Goal: Task Accomplishment & Management: Use online tool/utility

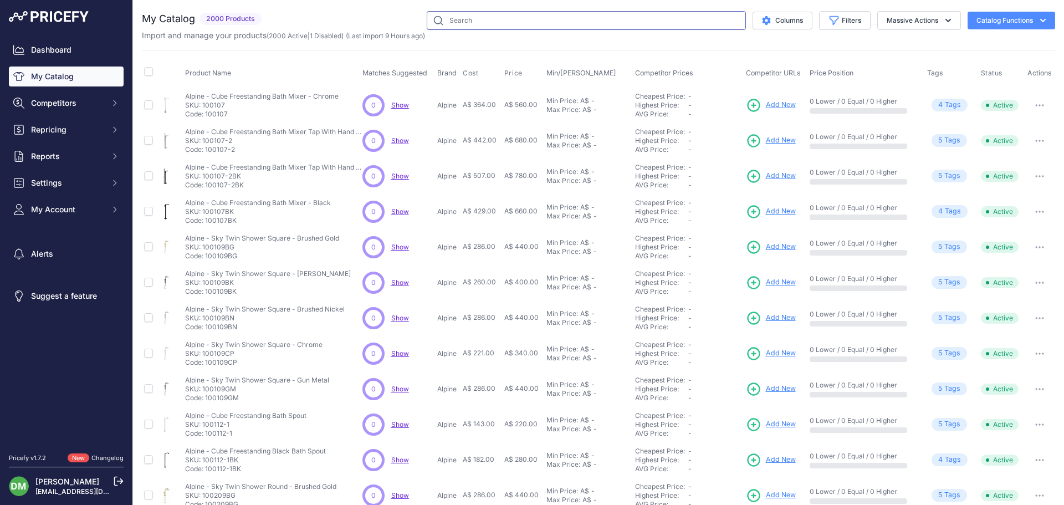
click at [461, 22] on input "text" at bounding box center [586, 20] width 319 height 19
paste input "MON012-1BM"
type input "MON012-1BM"
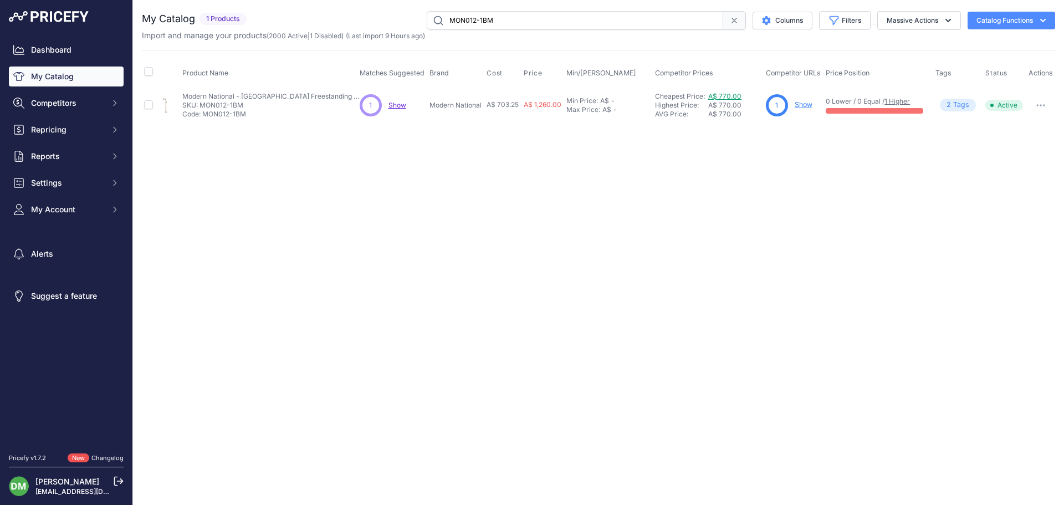
click at [724, 96] on link "A$ 770.00" at bounding box center [724, 96] width 33 height 8
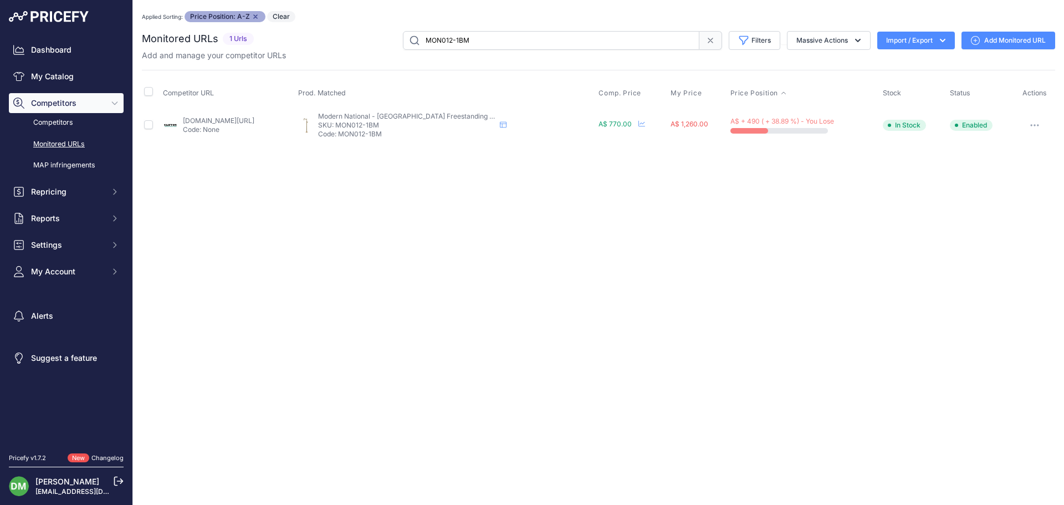
click at [645, 124] on div "Show Price Timeline" at bounding box center [640, 124] width 9 height 9
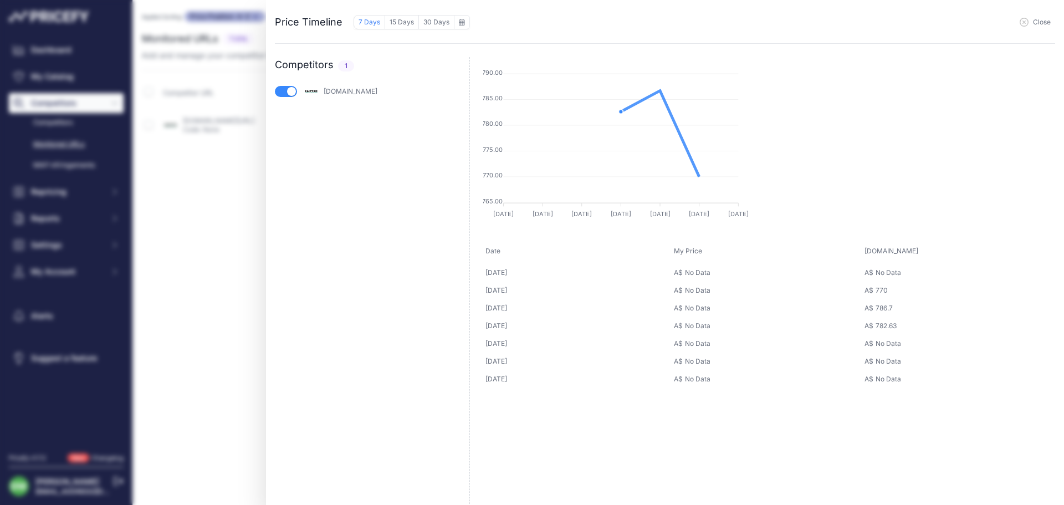
click at [713, 27] on div "Close" at bounding box center [763, 21] width 586 height 17
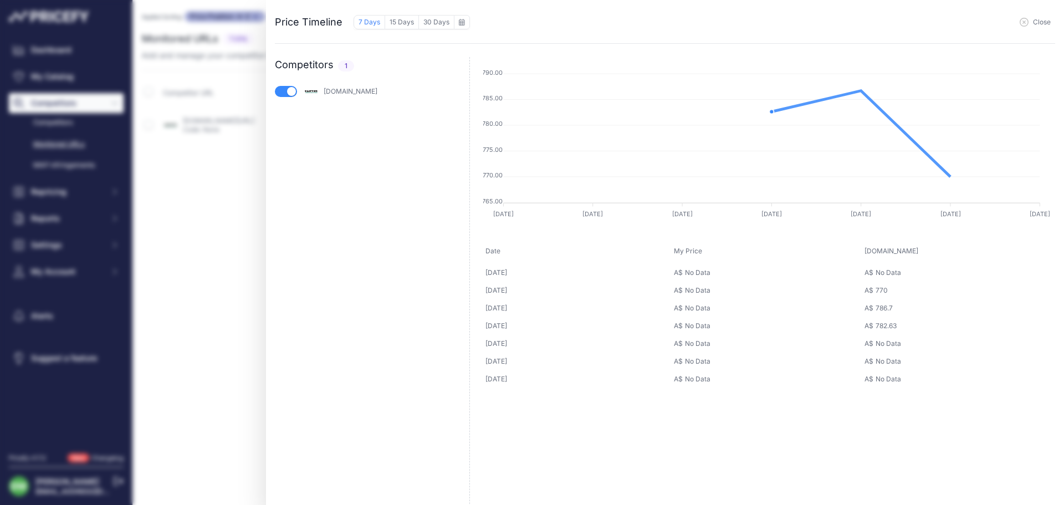
click at [1037, 24] on span "Close" at bounding box center [1042, 22] width 18 height 9
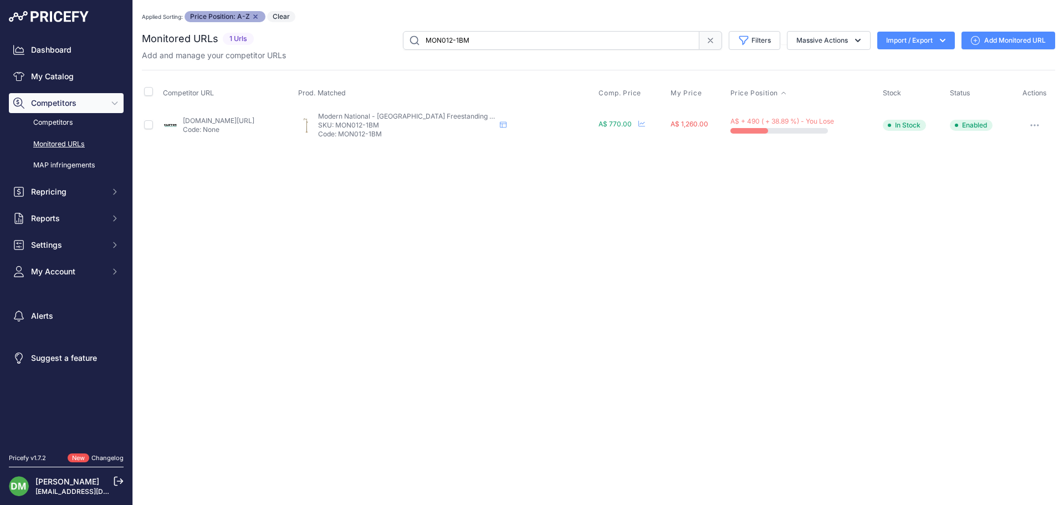
click at [1032, 124] on icon "button" at bounding box center [1034, 125] width 9 height 2
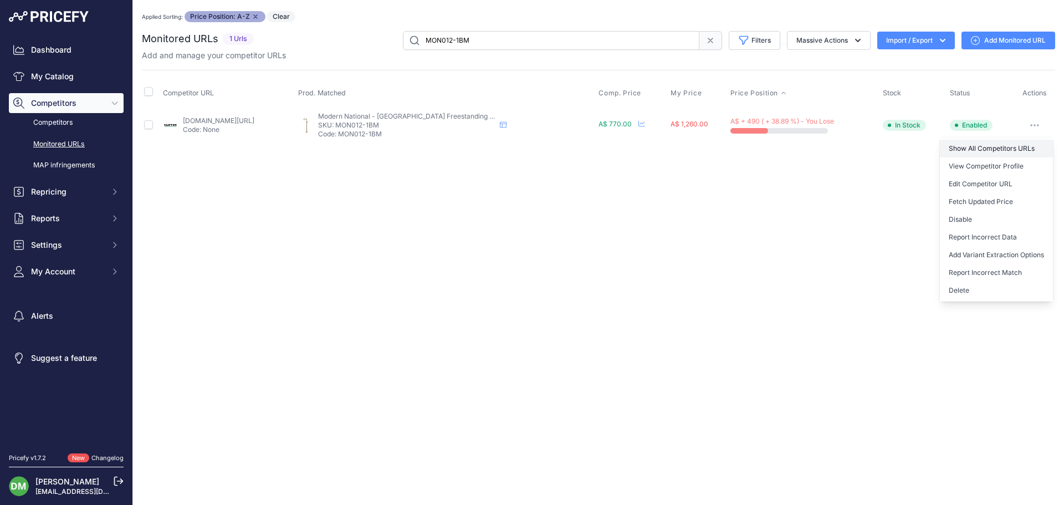
click at [1020, 145] on link "Show All Competitors URLs" at bounding box center [996, 149] width 113 height 18
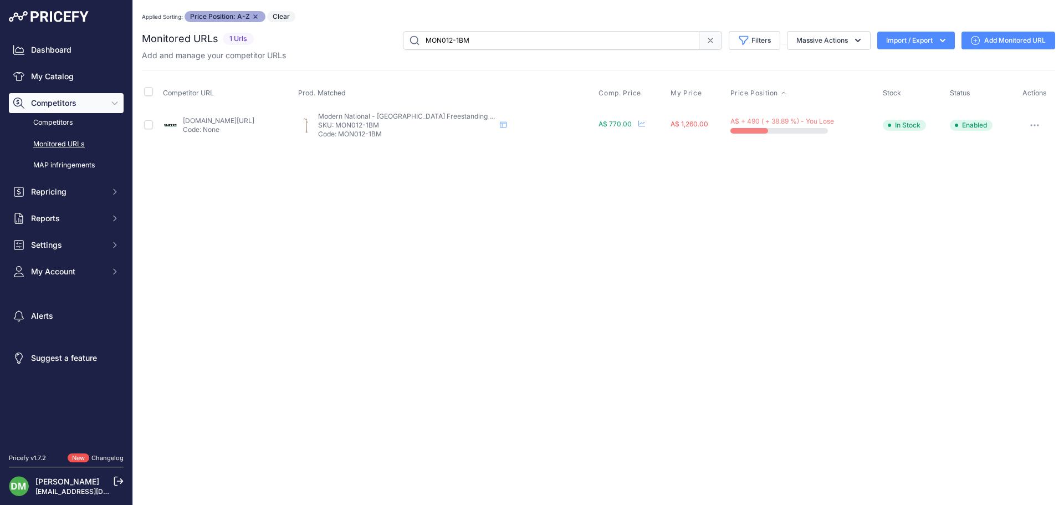
drag, startPoint x: 474, startPoint y: 39, endPoint x: 372, endPoint y: 40, distance: 102.0
click at [372, 40] on div "MON012-1BM Filters Saved Filters Set None Competitors Cheaper Than Me Competito…" at bounding box center [656, 40] width 797 height 19
paste input "N"
type input "MON012-1BN"
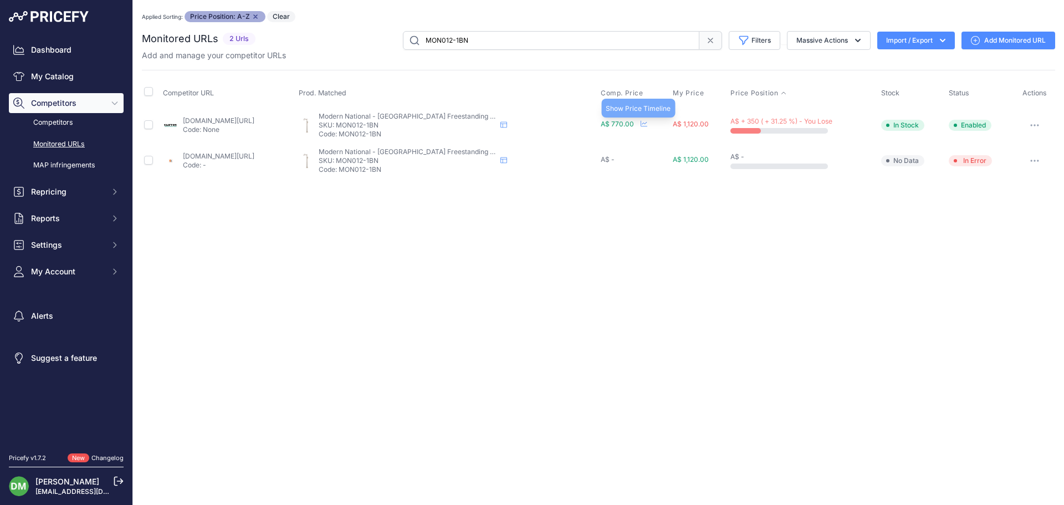
click at [647, 122] on icon at bounding box center [644, 123] width 7 height 7
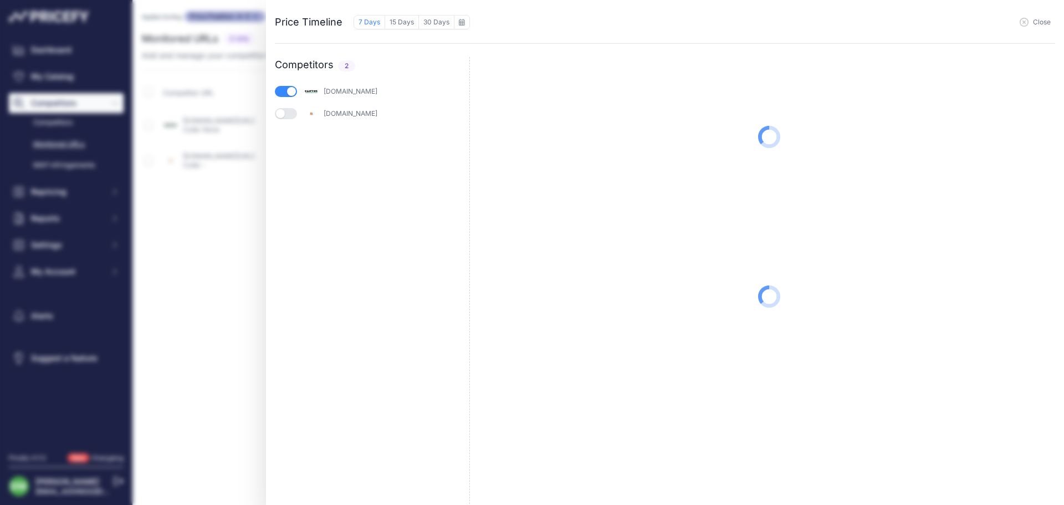
click at [1041, 20] on span "Close" at bounding box center [1042, 22] width 18 height 9
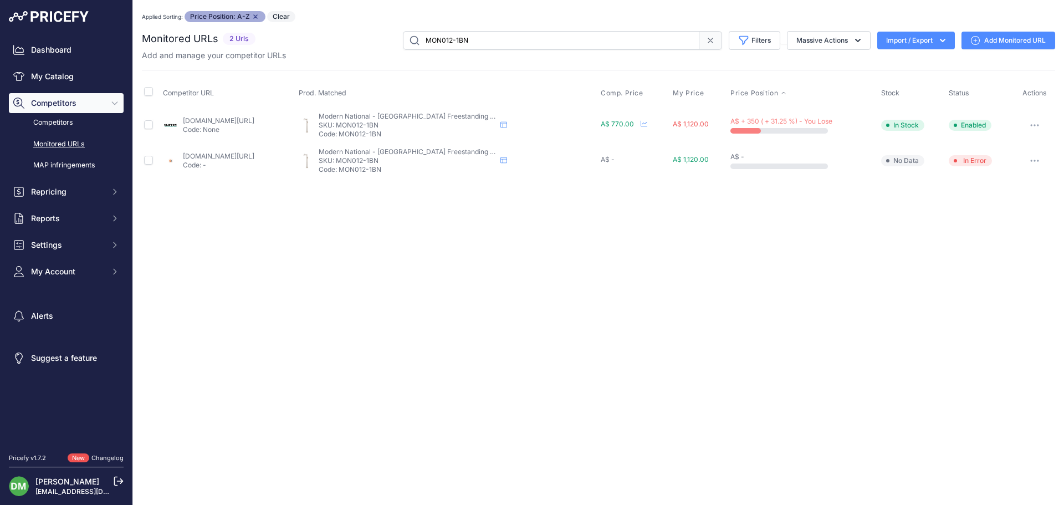
click at [231, 124] on link "[DOMAIN_NAME][URL]" at bounding box center [218, 120] width 71 height 8
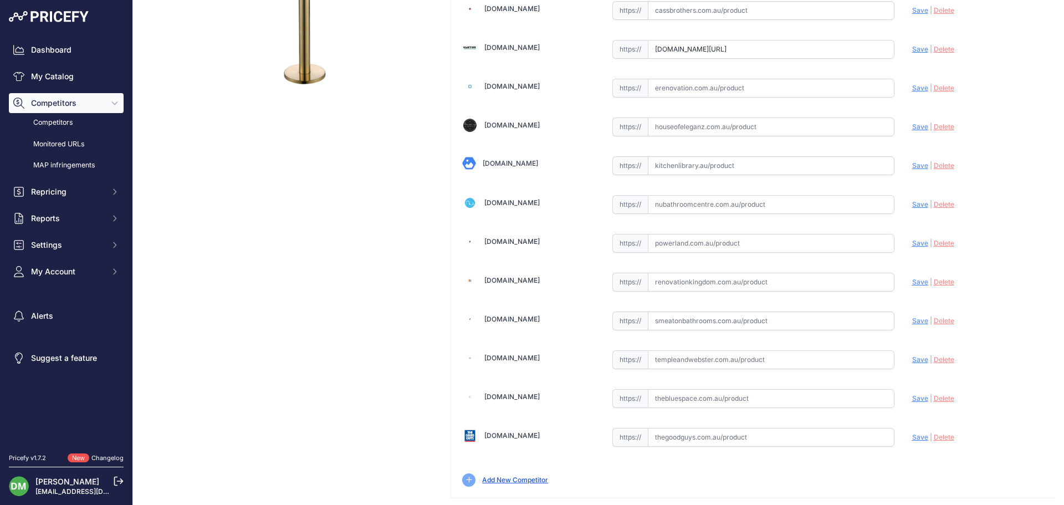
scroll to position [335, 0]
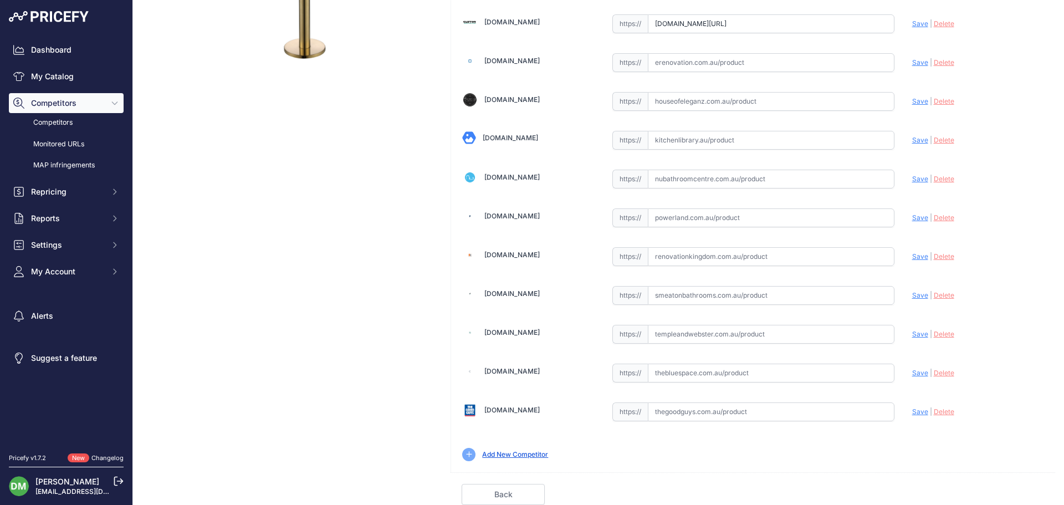
drag, startPoint x: 816, startPoint y: 264, endPoint x: 581, endPoint y: 255, distance: 234.6
click at [581, 255] on div "[DOMAIN_NAME] Valid" at bounding box center [753, 101] width 604 height 743
paste input "[URL][DOMAIN_NAME]"
type input "[DOMAIN_NAME][URL]"
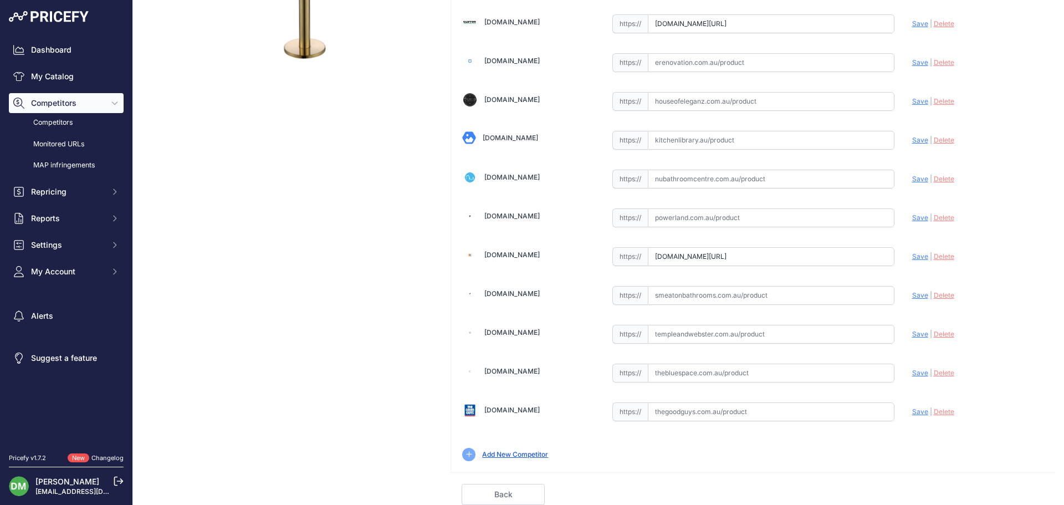
scroll to position [0, 0]
click at [912, 258] on span "Save" at bounding box center [920, 256] width 16 height 8
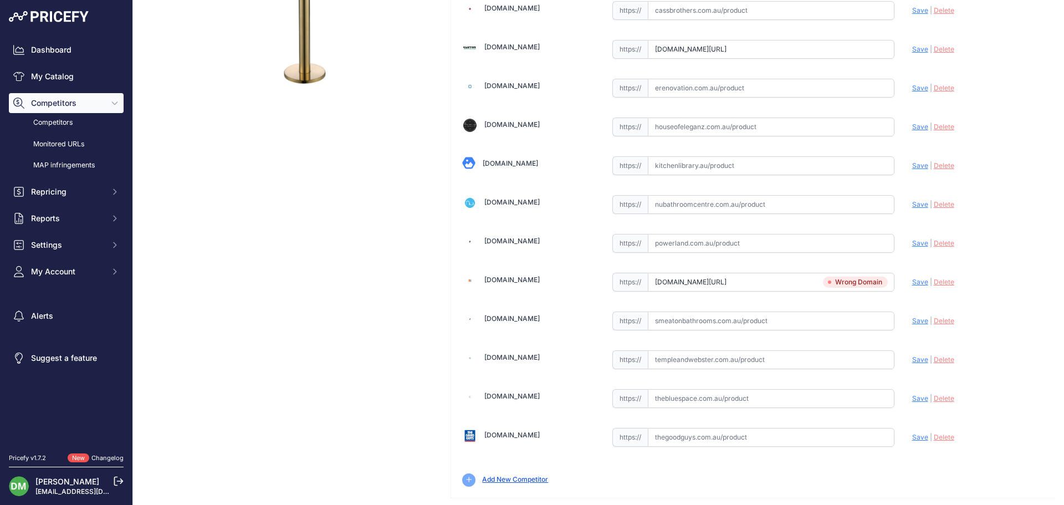
scroll to position [361, 0]
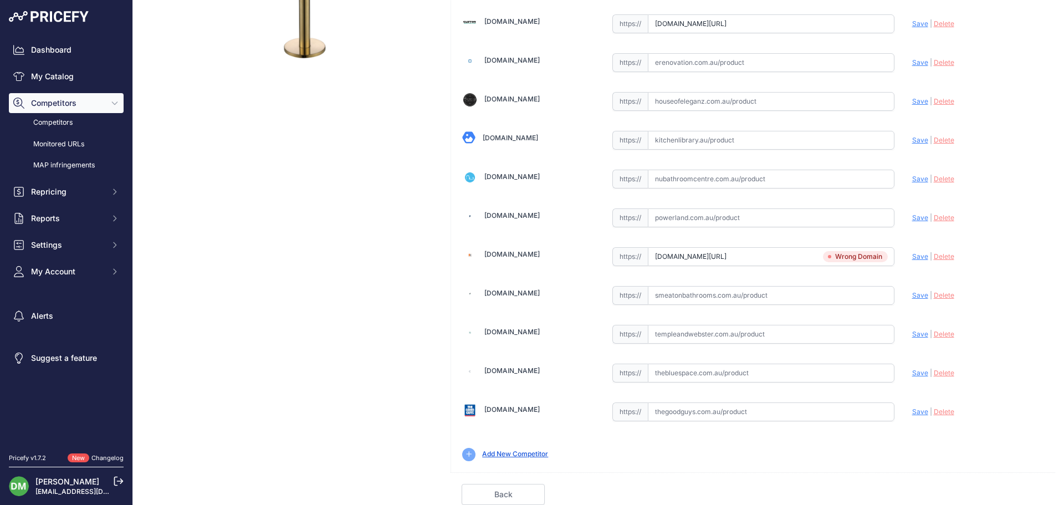
click at [675, 296] on input "text" at bounding box center [771, 295] width 247 height 19
paste input "[URL][DOMAIN_NAME]"
click at [912, 295] on span "Save" at bounding box center [920, 295] width 16 height 8
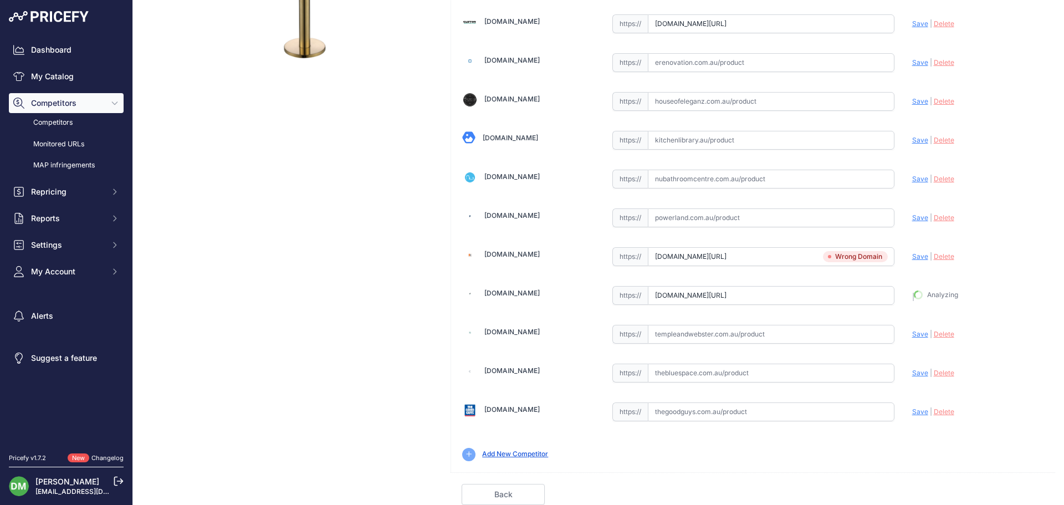
type input "[URL][DOMAIN_NAME]"
